Goal: Transaction & Acquisition: Register for event/course

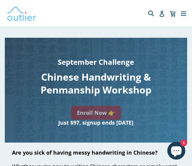
click at [85, 111] on link "Enroll Now 👉" at bounding box center [96, 113] width 50 height 14
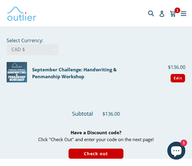
click at [179, 153] on icon "Chat window" at bounding box center [176, 152] width 11 height 11
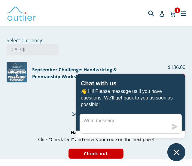
click at [92, 51] on form "AED د.إ AFN ؋ ALL L AMD դր. ANG ƒ AUD $ AWG ƒ AZN ₼ BAM КМ BBD $ BDT ৳ BGN лв. …" at bounding box center [96, 49] width 179 height 11
click at [118, 46] on form "AED د.إ AFN ؋ ALL L AMD դր. ANG ƒ AUD $ AWG ƒ AZN ₼ BAM КМ BBD $ BDT ৳ BGN лв. …" at bounding box center [96, 49] width 179 height 11
